Goal: Find specific page/section: Find specific page/section

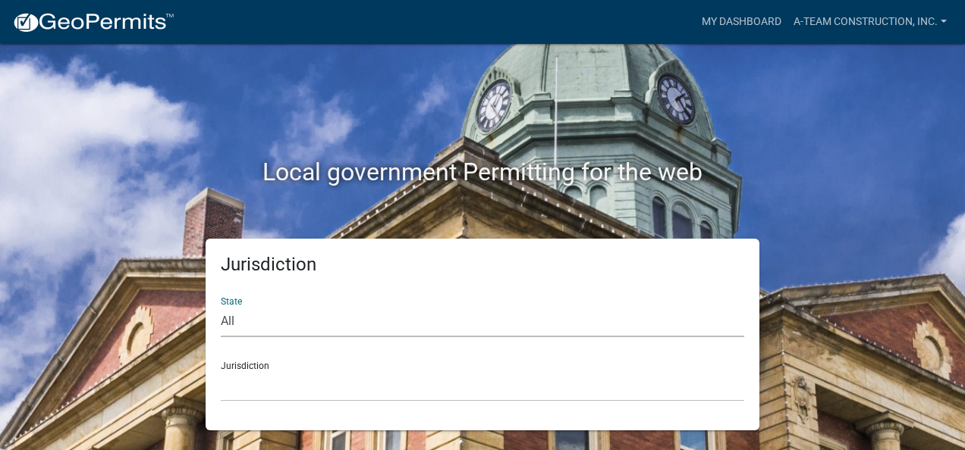
click at [228, 321] on select "All [US_STATE] [US_STATE] [US_STATE] [US_STATE] [US_STATE] [US_STATE] [US_STATE…" at bounding box center [482, 321] width 523 height 31
select select "[US_STATE]"
click at [221, 306] on select "All [US_STATE] [US_STATE] [US_STATE] [US_STATE] [US_STATE] [US_STATE] [US_STATE…" at bounding box center [482, 321] width 523 height 31
click at [249, 366] on div "Jurisdiction City of [GEOGRAPHIC_DATA], [US_STATE] City of [GEOGRAPHIC_DATA], […" at bounding box center [482, 376] width 523 height 52
click at [254, 367] on div "Jurisdiction City of [GEOGRAPHIC_DATA], [US_STATE] City of [GEOGRAPHIC_DATA], […" at bounding box center [482, 376] width 523 height 52
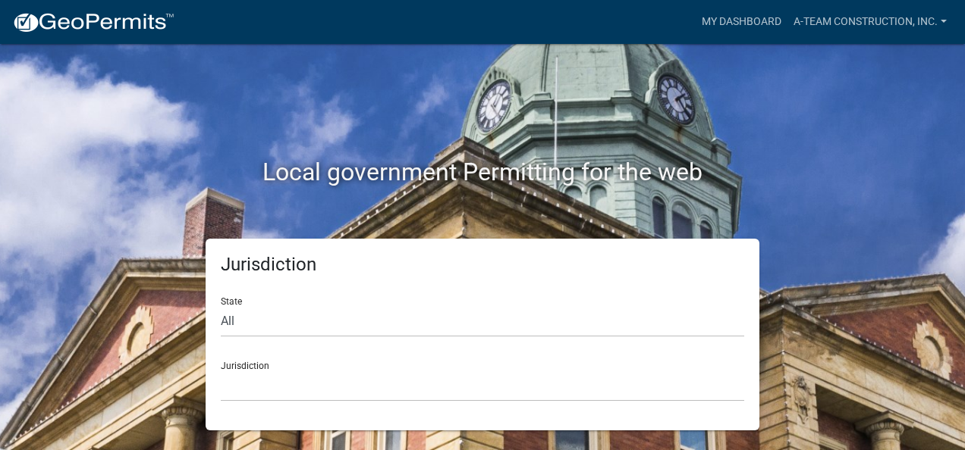
click at [259, 364] on div "Jurisdiction City of [GEOGRAPHIC_DATA], [US_STATE] City of [GEOGRAPHIC_DATA], […" at bounding box center [482, 376] width 523 height 52
click at [261, 346] on form "State All [US_STATE] [US_STATE] [US_STATE] [US_STATE] [US_STATE] [US_STATE] [US…" at bounding box center [482, 343] width 523 height 117
click at [266, 396] on select "City of [GEOGRAPHIC_DATA], [US_STATE] City of [GEOGRAPHIC_DATA], [US_STATE] Cit…" at bounding box center [482, 386] width 523 height 31
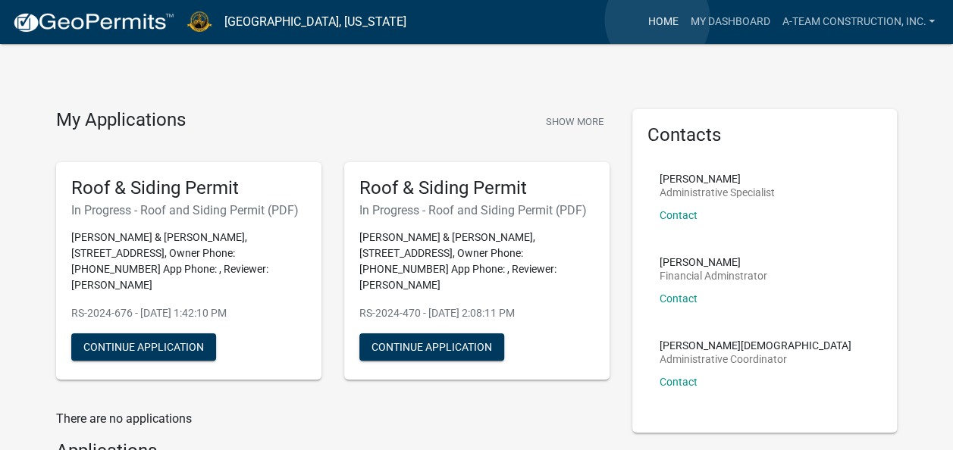
click at [658, 20] on link "Home" at bounding box center [663, 22] width 42 height 29
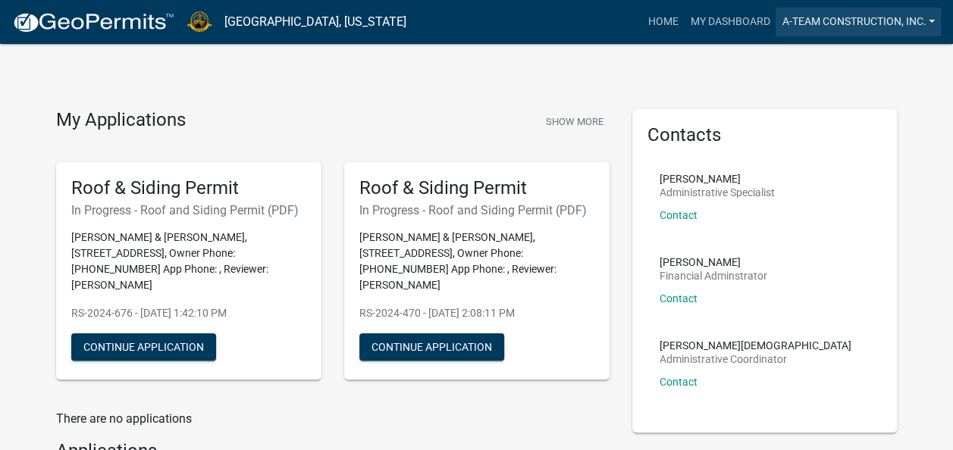
click at [802, 23] on link "A-Team Construction, Inc." at bounding box center [858, 22] width 165 height 29
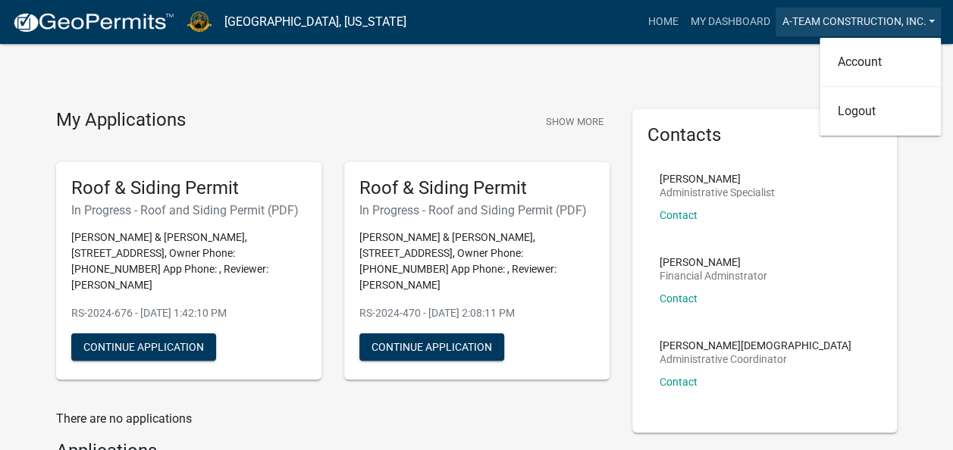
click at [802, 23] on link "A-Team Construction, Inc." at bounding box center [858, 22] width 165 height 29
